Goal: Transaction & Acquisition: Purchase product/service

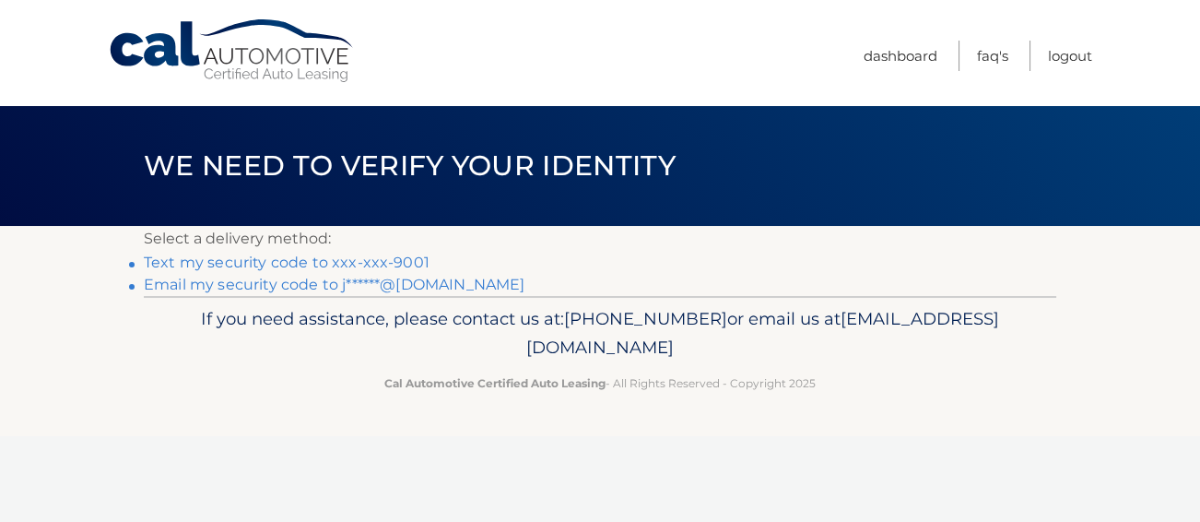
click at [285, 266] on link "Text my security code to xxx-xxx-9001" at bounding box center [287, 262] width 286 height 18
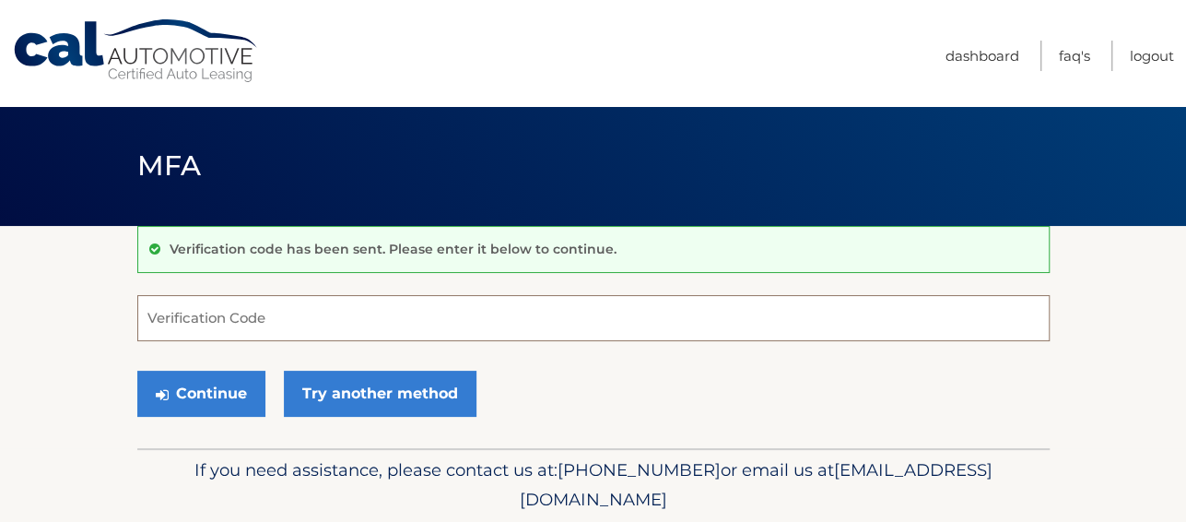
click at [165, 313] on input "Verification Code" at bounding box center [593, 318] width 912 height 46
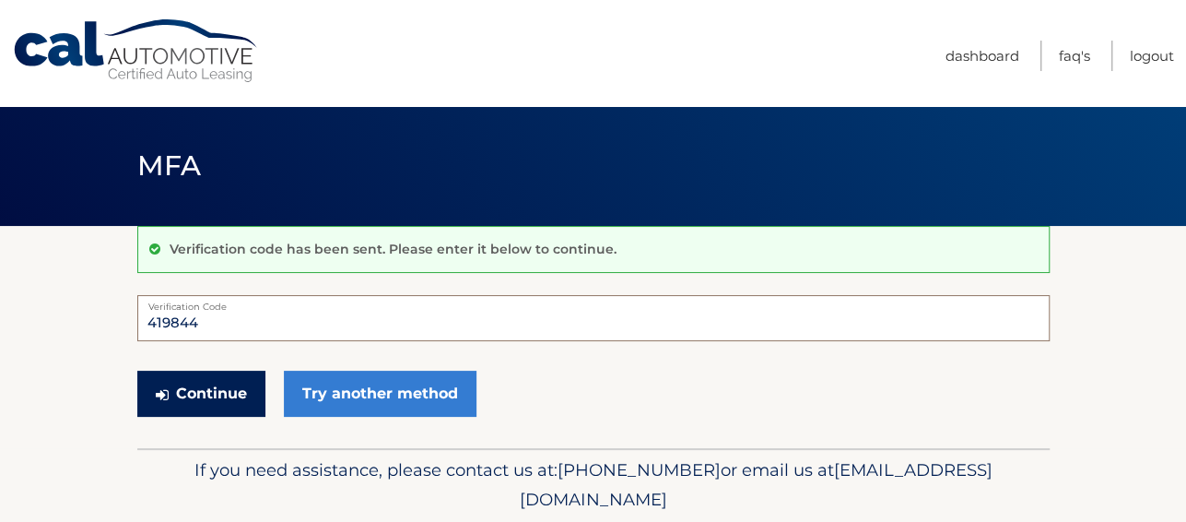
type input "419844"
click at [196, 393] on button "Continue" at bounding box center [201, 394] width 128 height 46
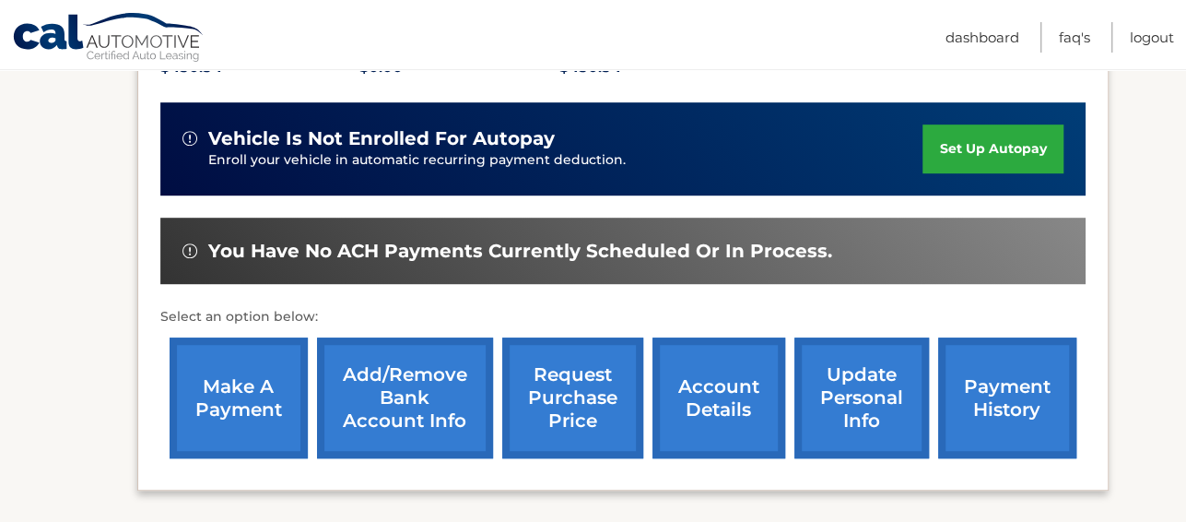
scroll to position [461, 0]
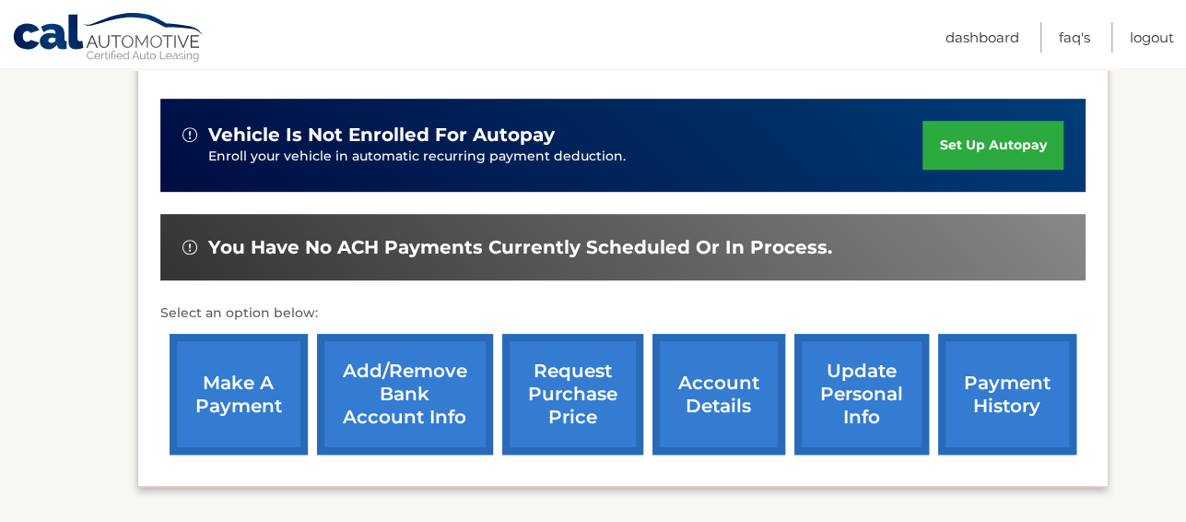
click at [221, 368] on link "make a payment" at bounding box center [239, 394] width 138 height 121
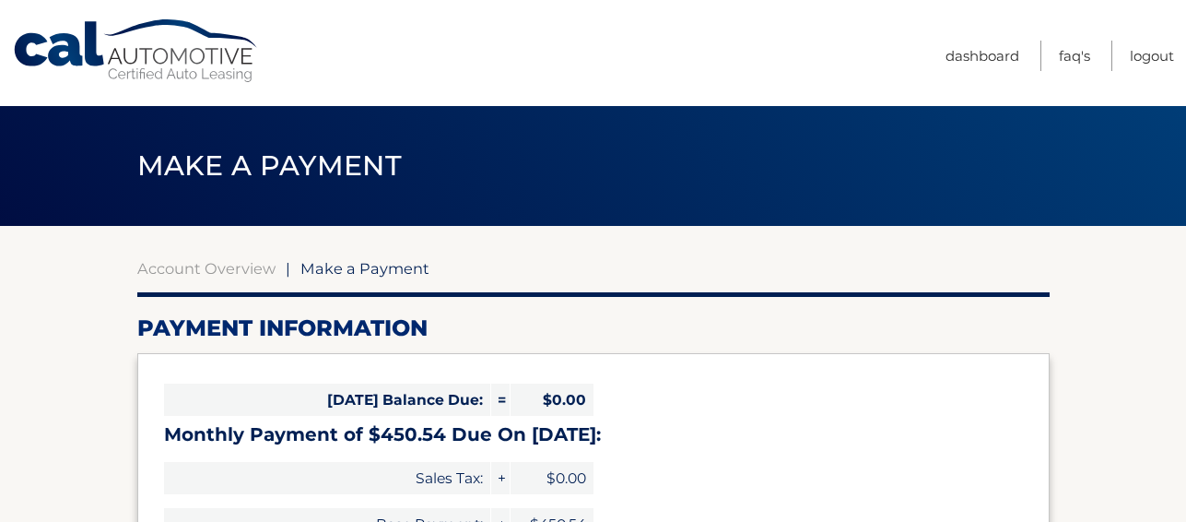
select select "NzZjM2I5NjItYTM5Yi00Njc3LThhZGMtYzBkNzlkZTk2Mzcy"
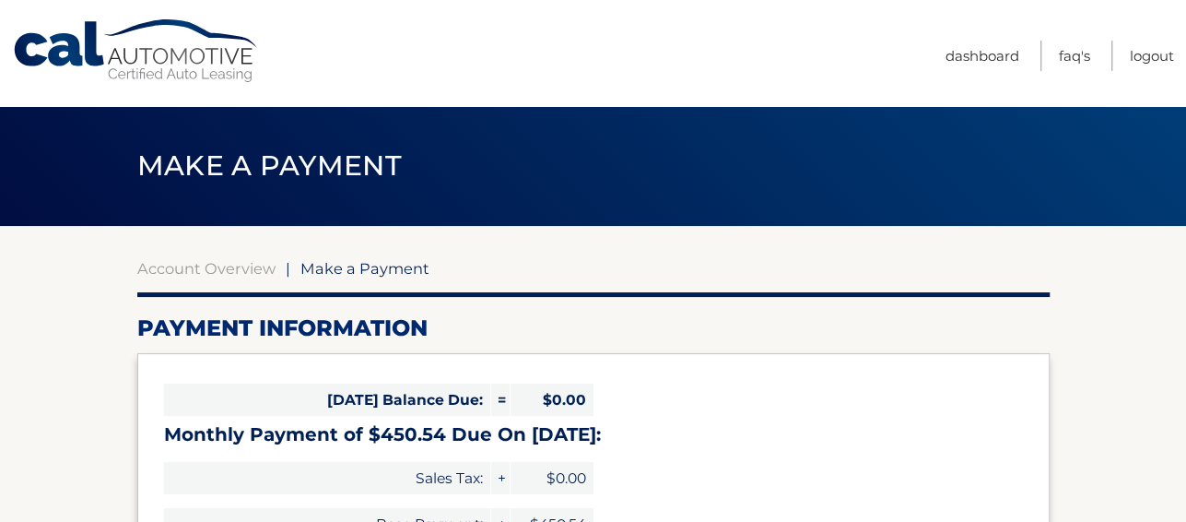
click at [221, 368] on div "Today's Balance Due: = $0.00 Monthly Payment of $450.54 Due On Oct 14: Sales Ta…" at bounding box center [593, 477] width 912 height 249
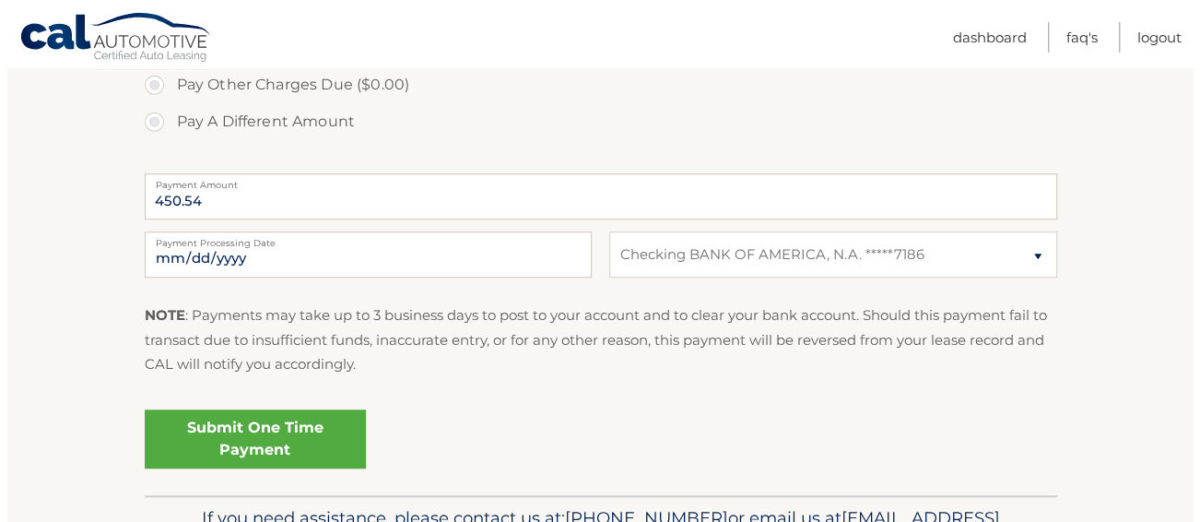
scroll to position [688, 0]
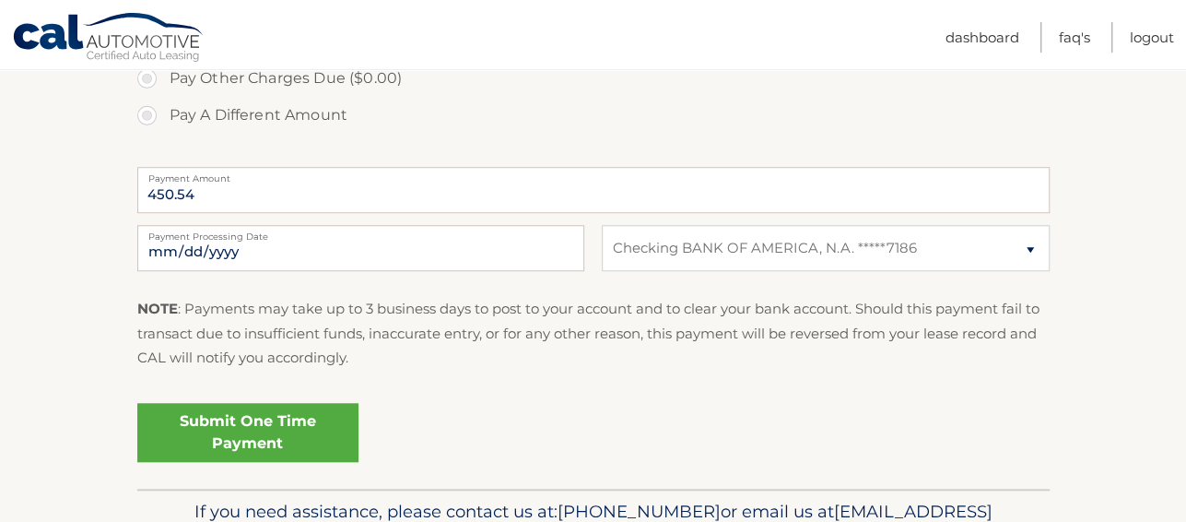
click at [275, 434] on link "Submit One Time Payment" at bounding box center [247, 432] width 221 height 59
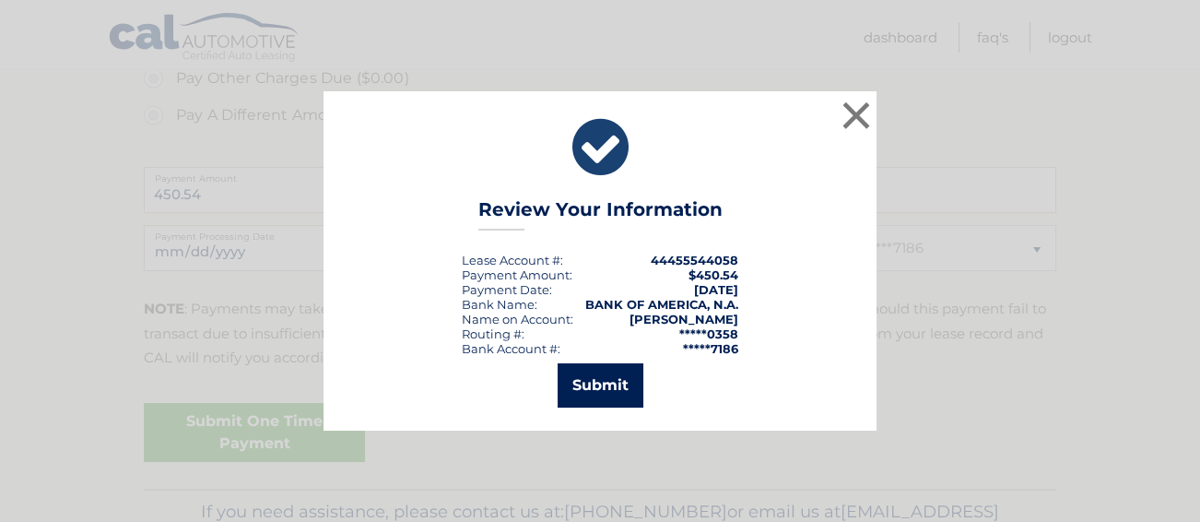
click at [582, 385] on button "Submit" at bounding box center [601, 385] width 86 height 44
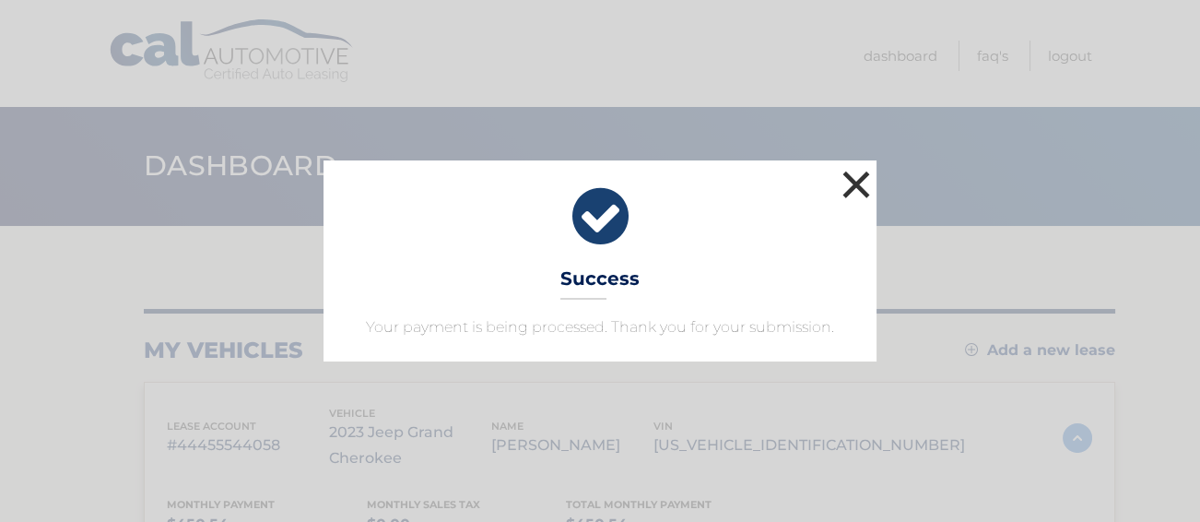
click at [857, 182] on button "×" at bounding box center [856, 184] width 37 height 37
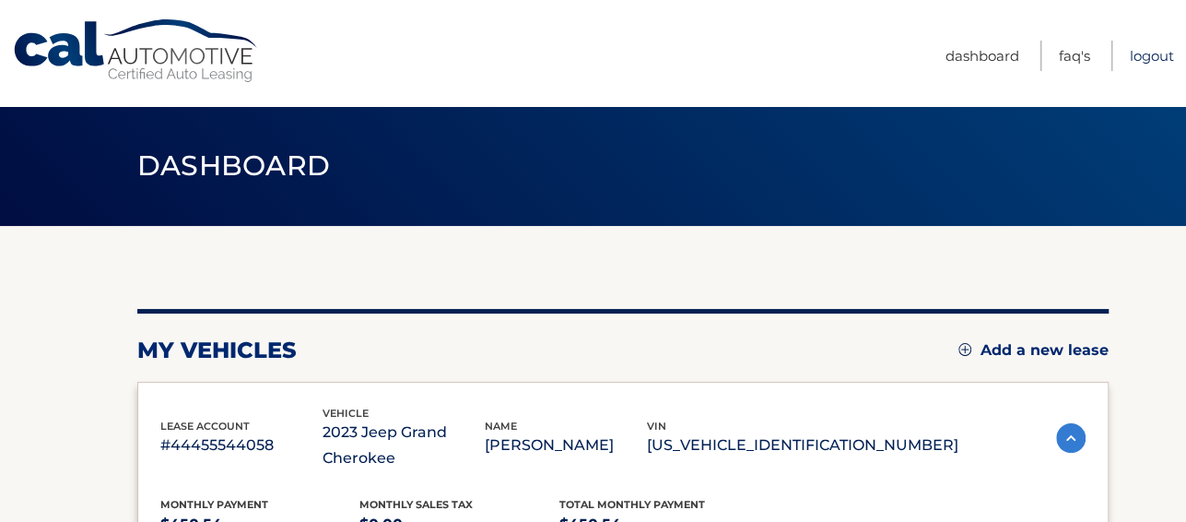
click at [1130, 53] on link "Logout" at bounding box center [1152, 56] width 44 height 30
